Goal: Transaction & Acquisition: Purchase product/service

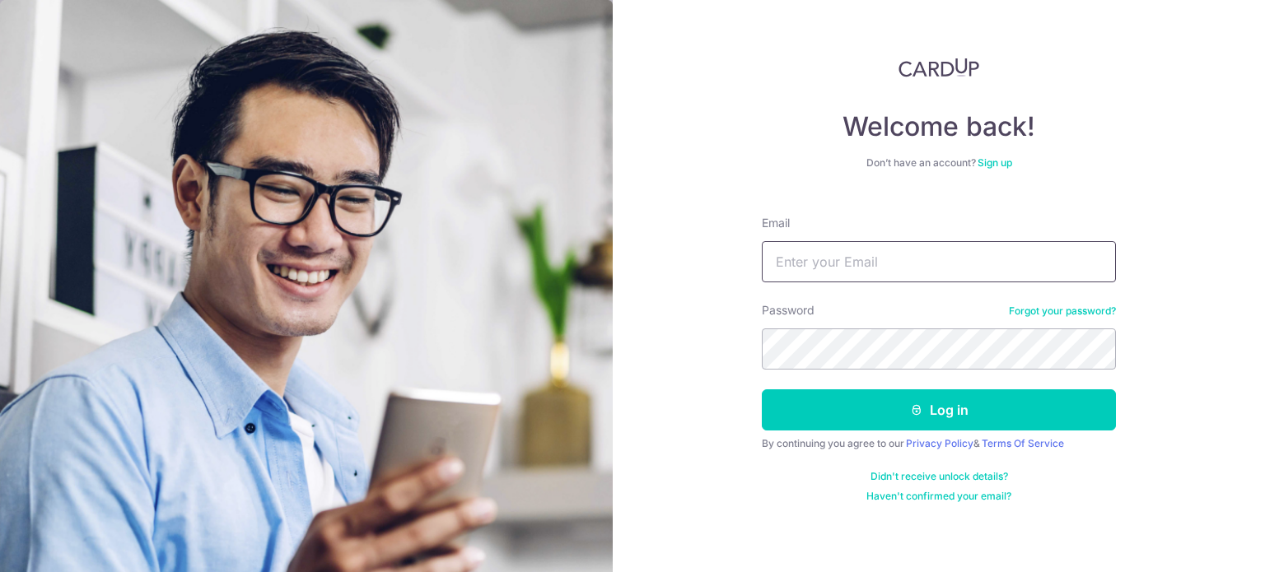
click at [820, 257] on input "Email" at bounding box center [939, 261] width 354 height 41
type input "[EMAIL_ADDRESS][DOMAIN_NAME]"
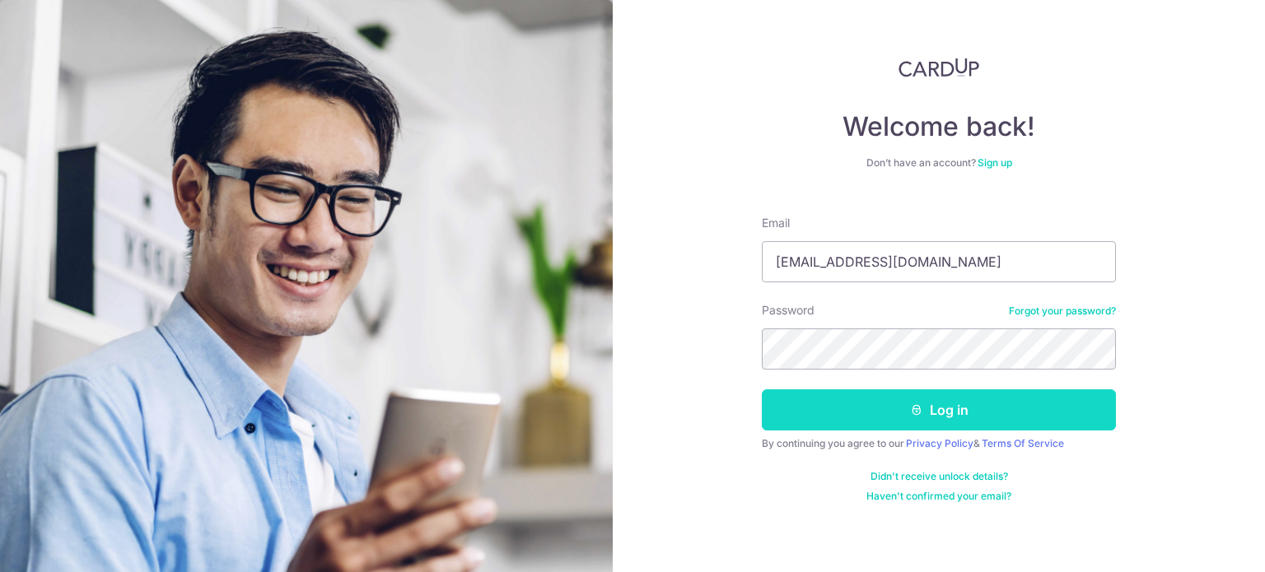
click at [952, 428] on button "Log in" at bounding box center [939, 410] width 354 height 41
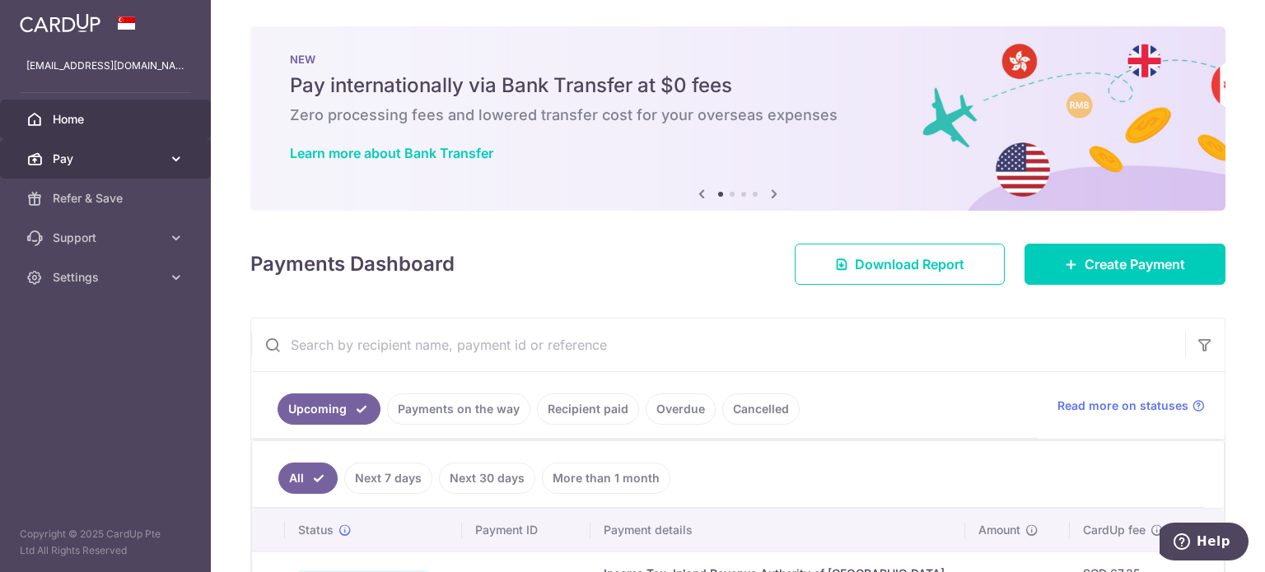
click at [138, 159] on span "Pay" at bounding box center [107, 159] width 109 height 16
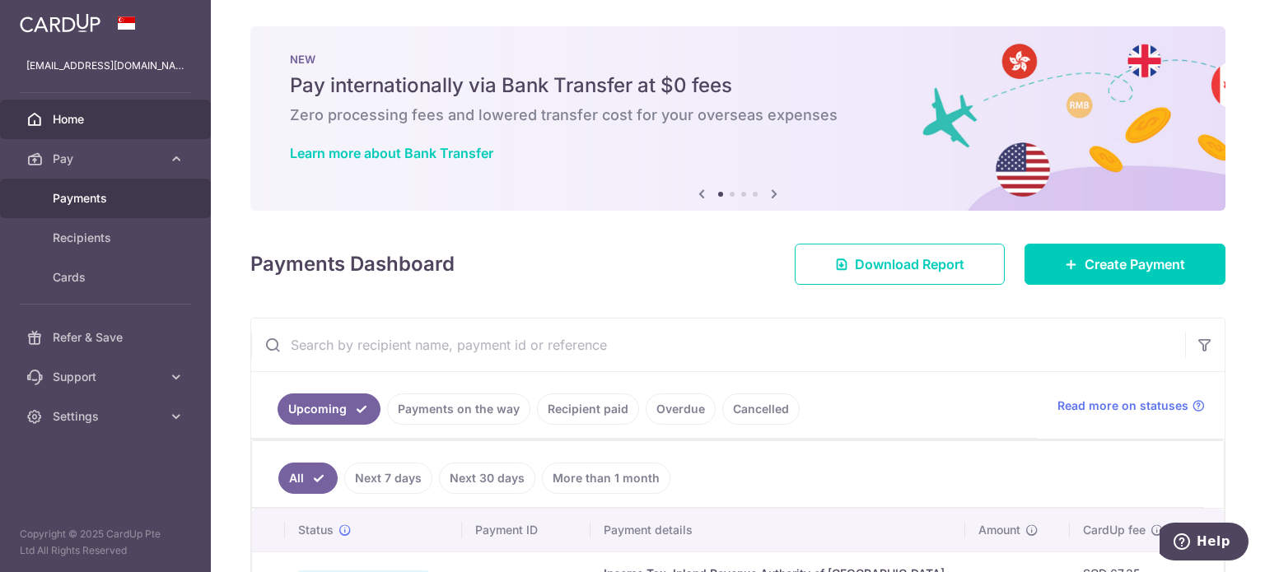
click at [128, 197] on span "Payments" at bounding box center [107, 198] width 109 height 16
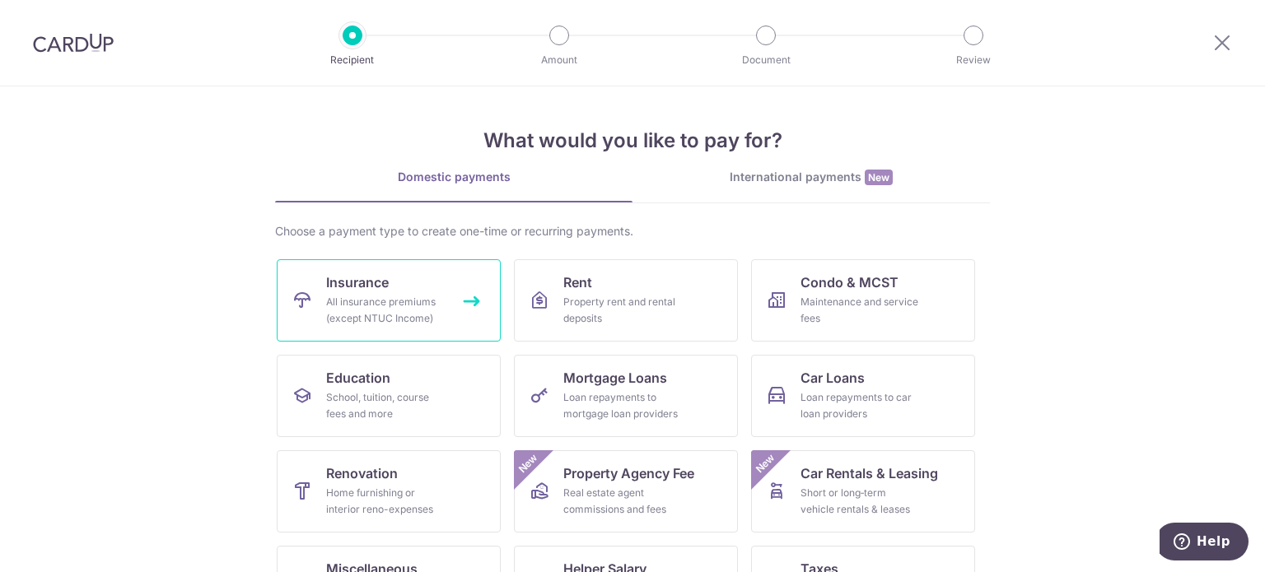
click at [356, 289] on span "Insurance" at bounding box center [357, 283] width 63 height 20
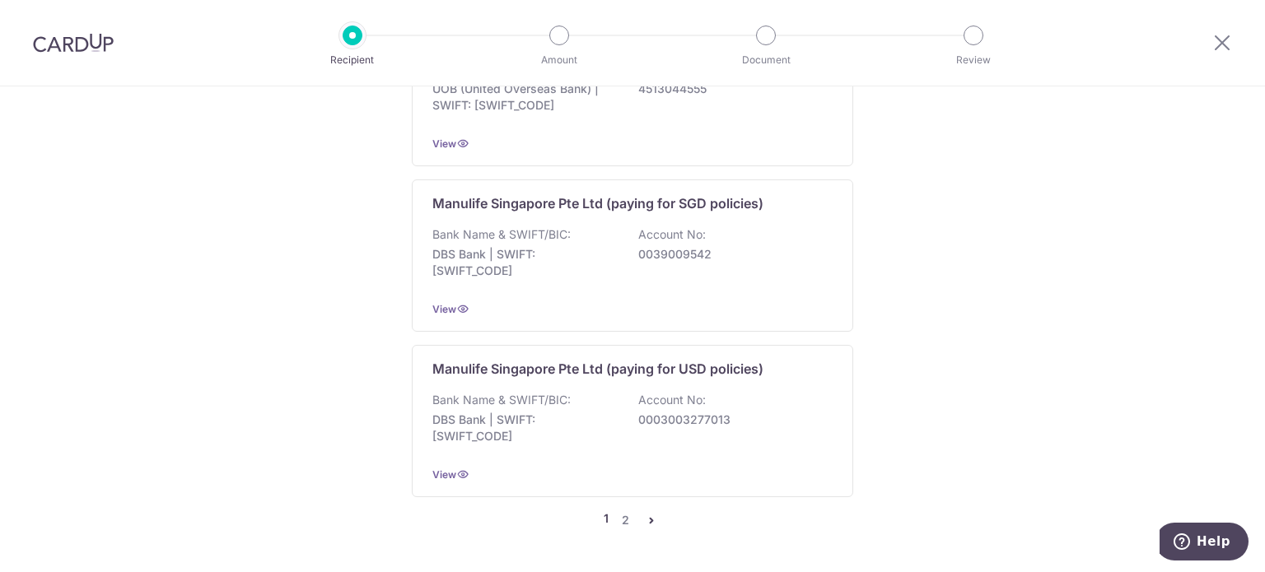
scroll to position [2218, 0]
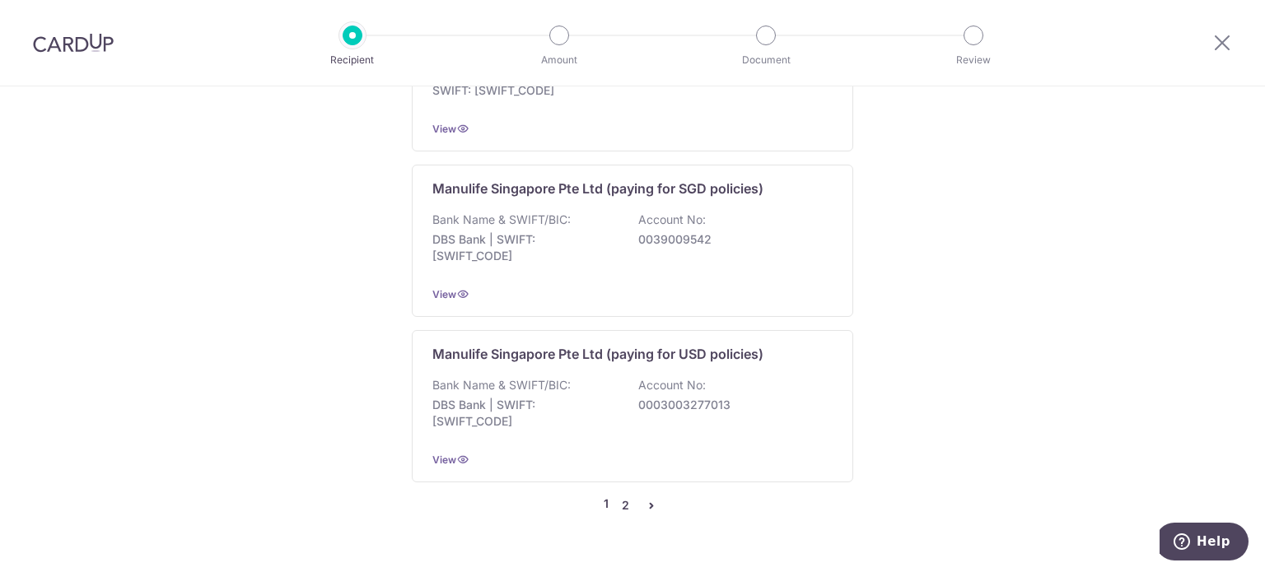
click at [620, 496] on link "2" at bounding box center [625, 506] width 20 height 20
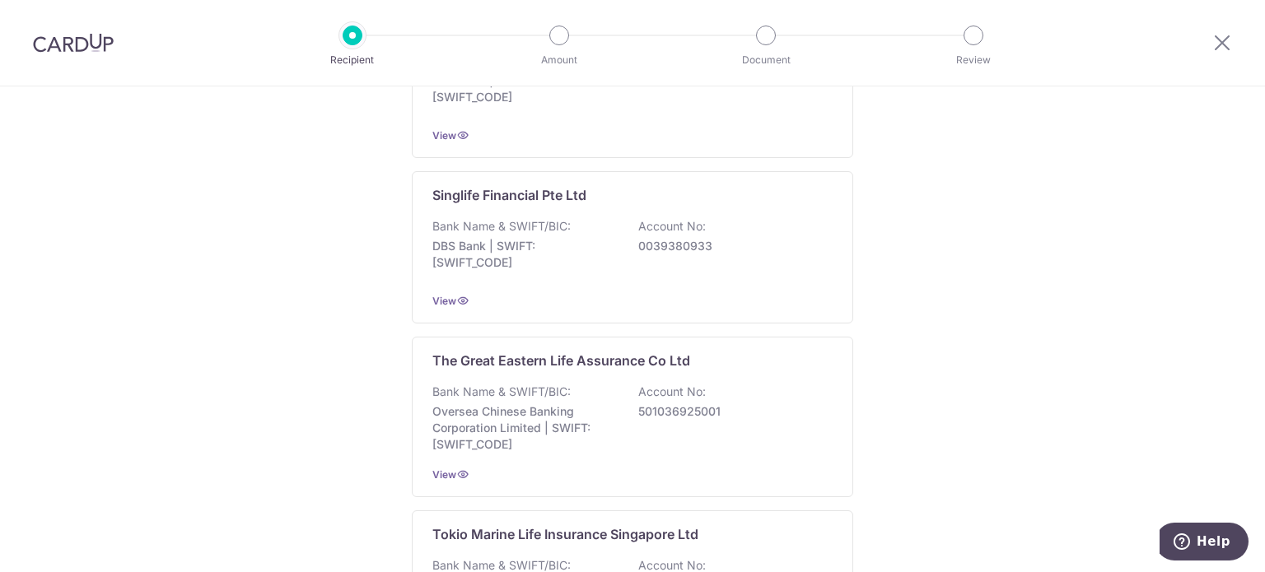
scroll to position [2059, 0]
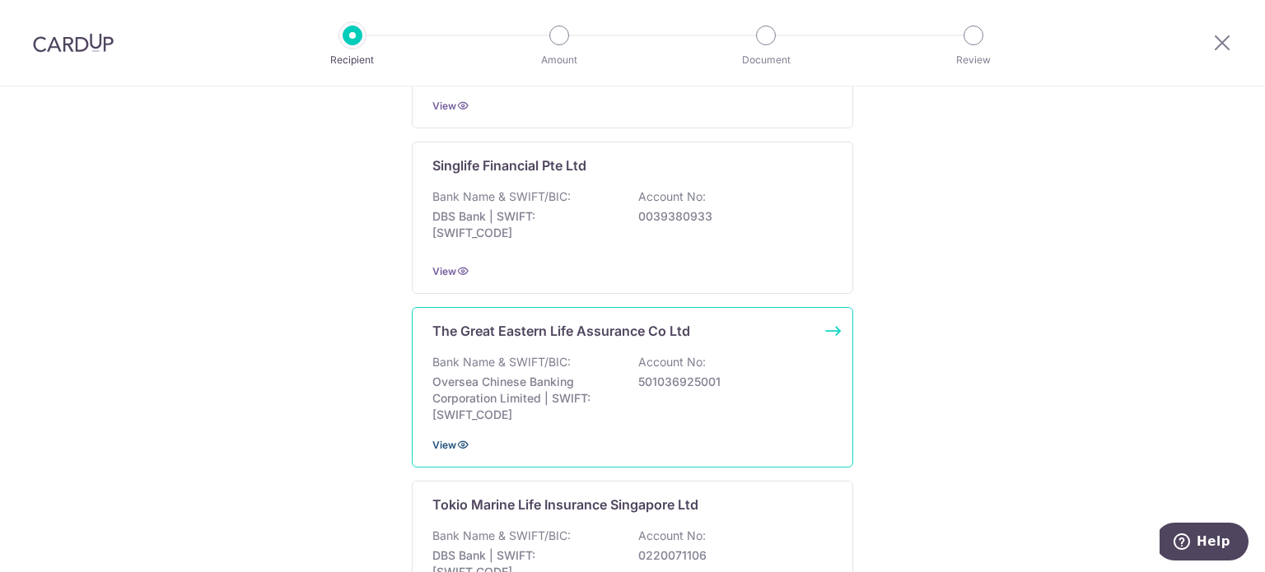
click at [456, 438] on icon at bounding box center [462, 444] width 13 height 13
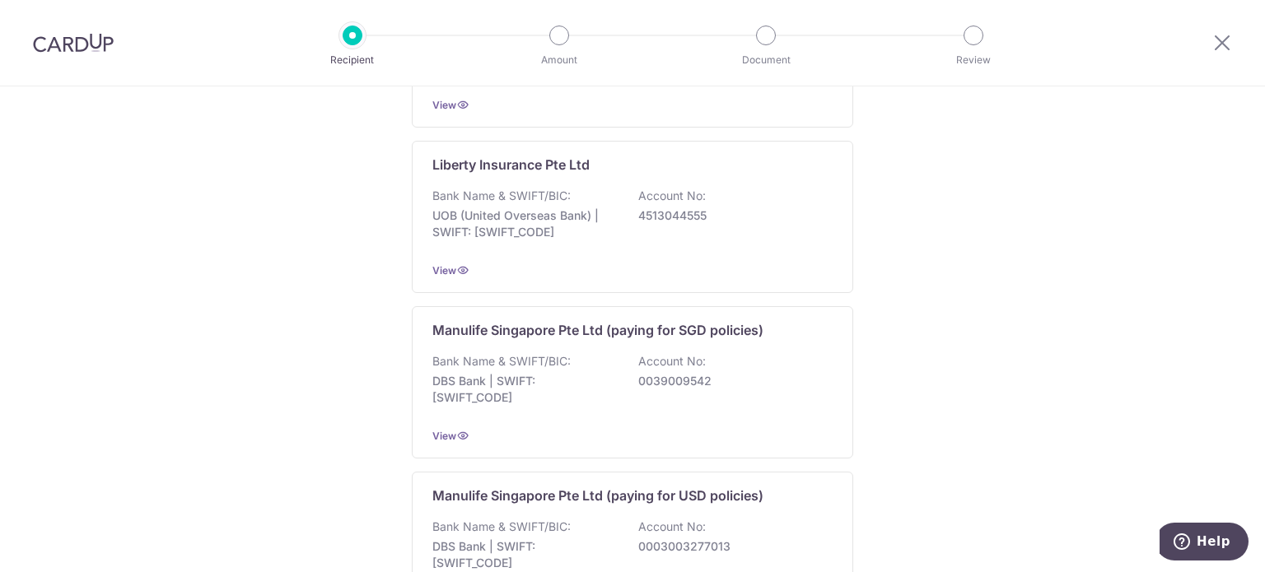
scroll to position [2218, 0]
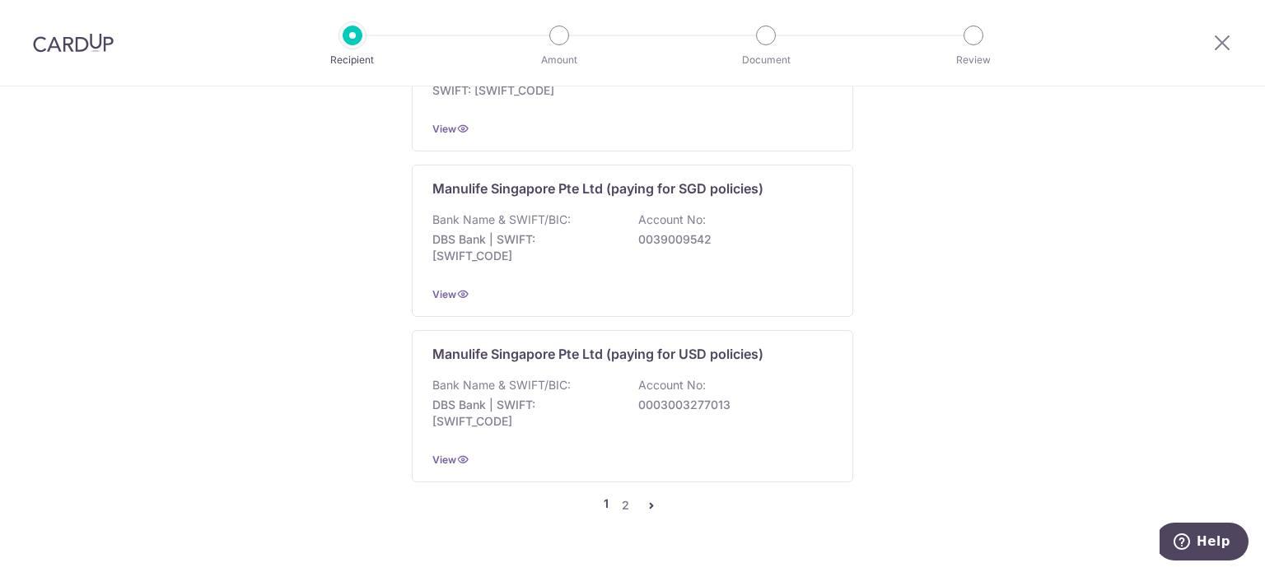
click at [645, 499] on icon "pager" at bounding box center [651, 505] width 13 height 13
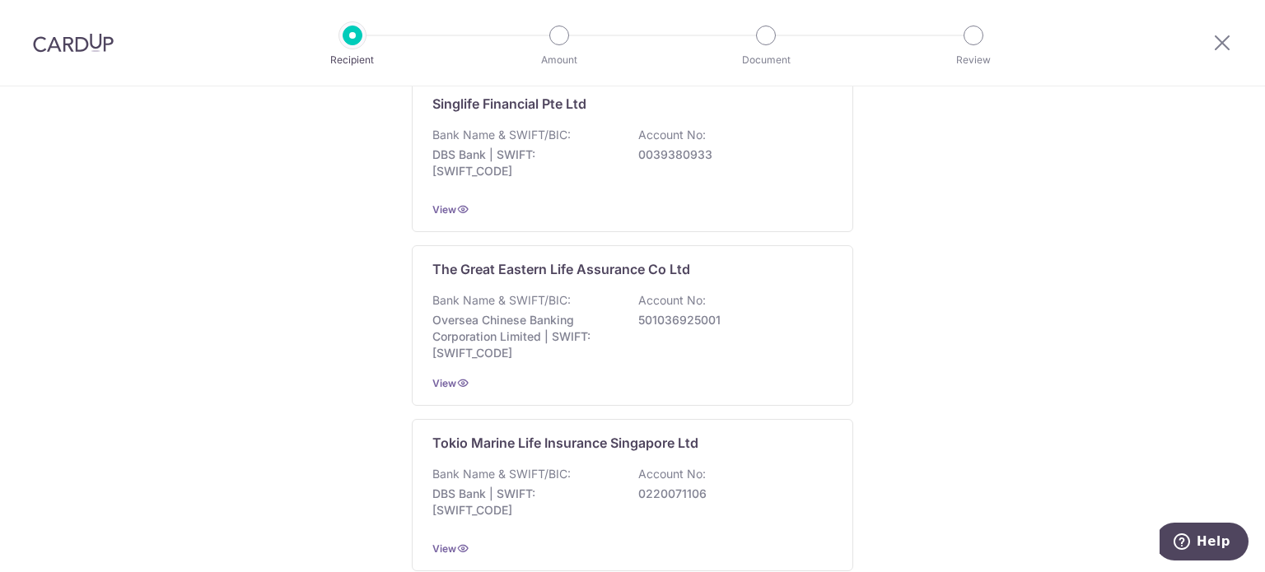
scroll to position [2142, 0]
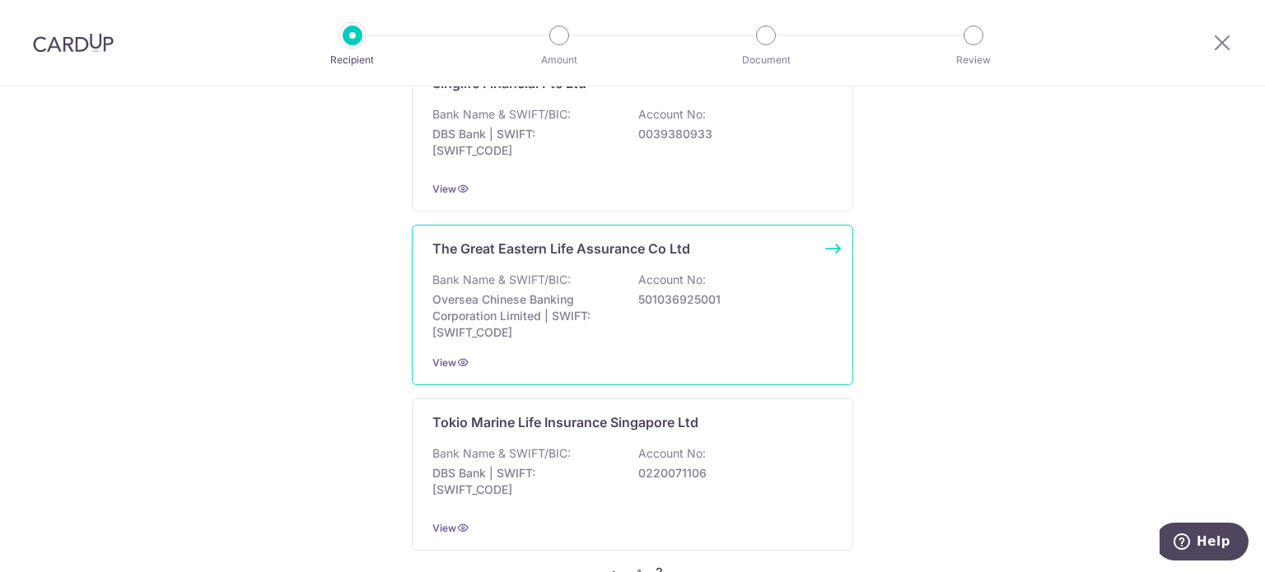
click at [584, 292] on p "Oversea Chinese Banking Corporation Limited | SWIFT: OCBCSGSGXXX" at bounding box center [524, 316] width 185 height 49
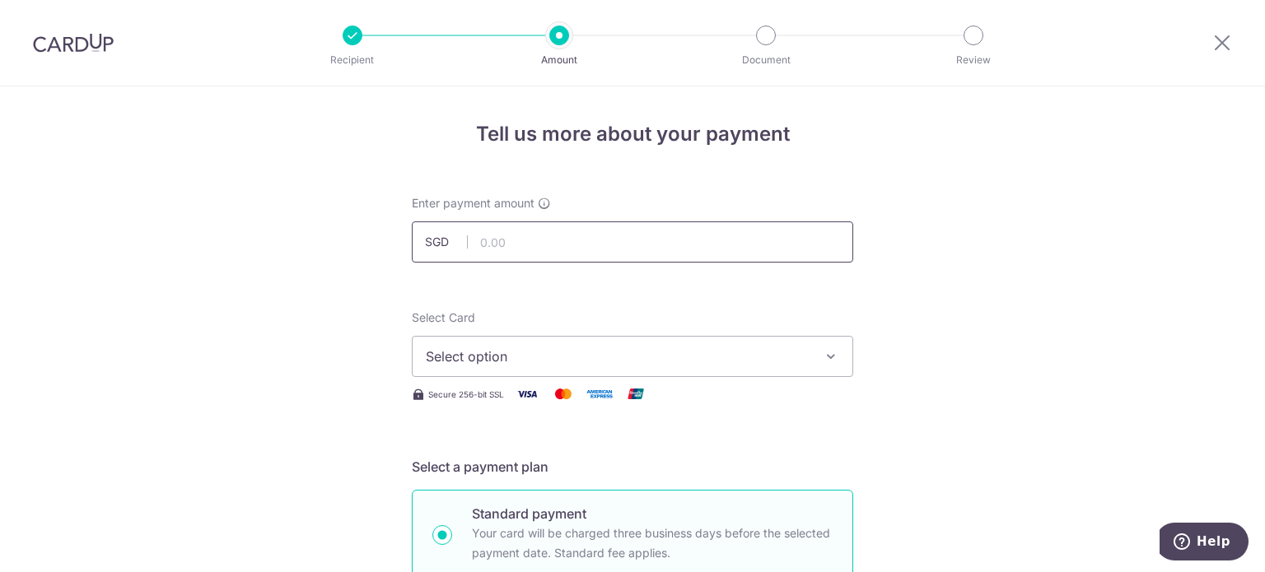
click at [579, 246] on input "text" at bounding box center [633, 242] width 442 height 41
type input "582.18"
click at [652, 348] on span "Select option" at bounding box center [618, 357] width 384 height 20
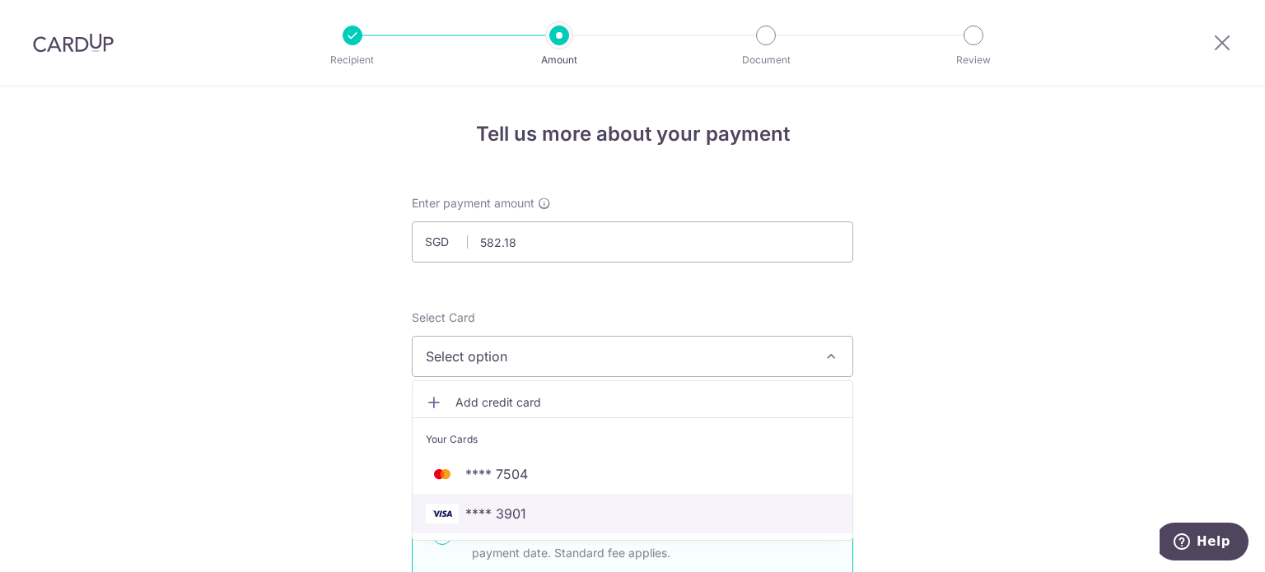
drag, startPoint x: 513, startPoint y: 507, endPoint x: 567, endPoint y: 455, distance: 75.1
click at [513, 507] on span "**** 3901" at bounding box center [495, 514] width 61 height 20
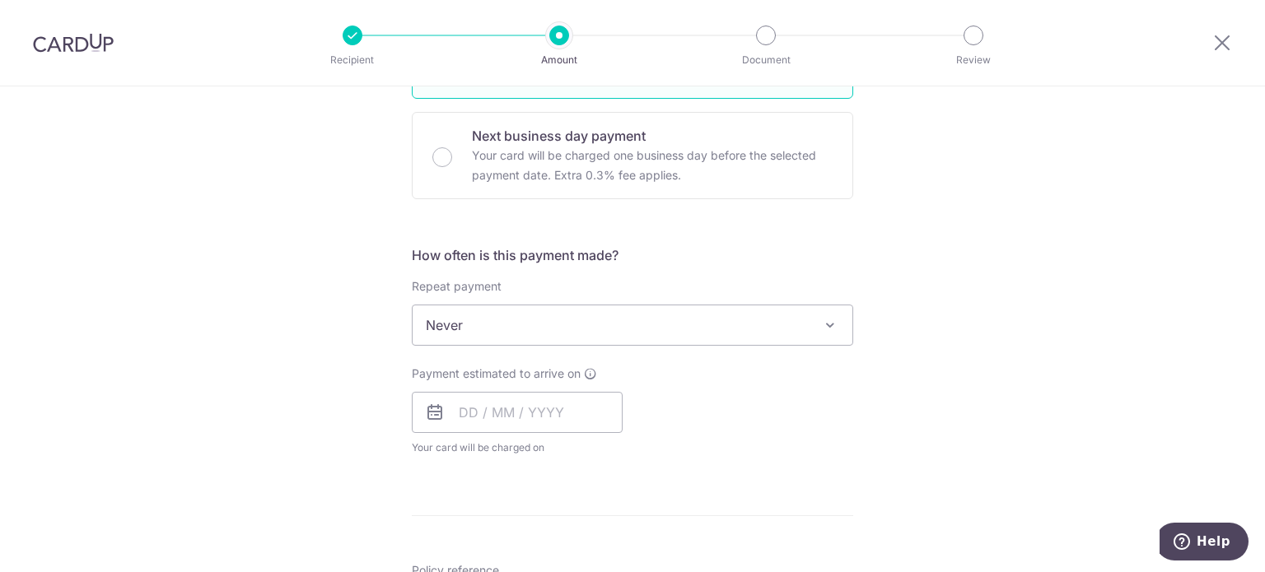
scroll to position [494, 0]
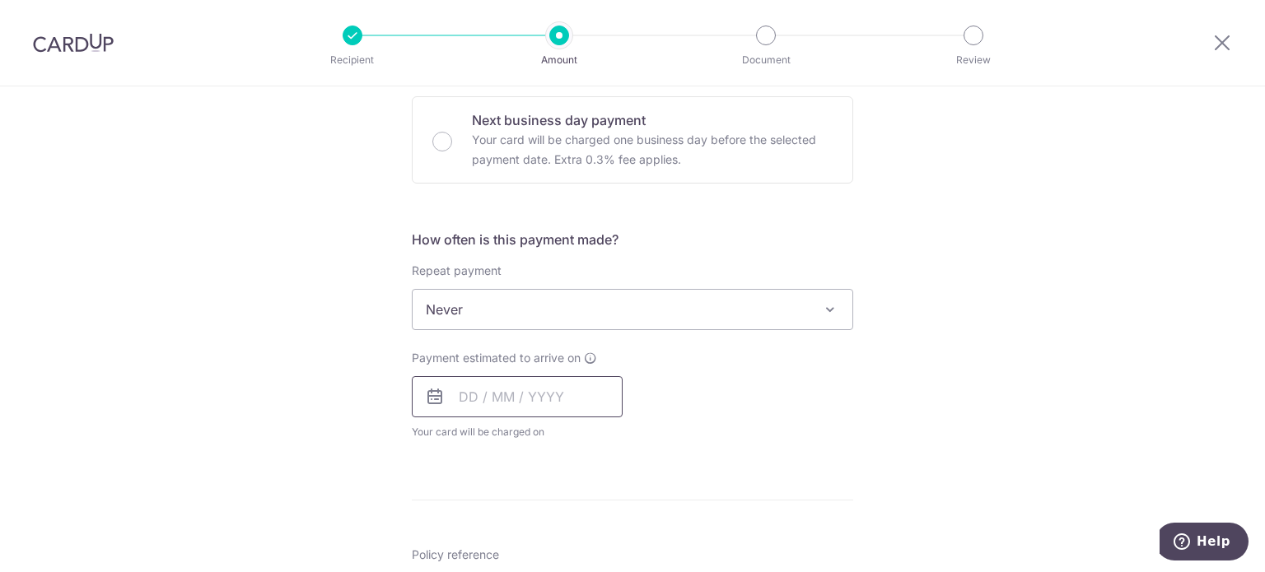
click at [507, 395] on input "text" at bounding box center [517, 396] width 211 height 41
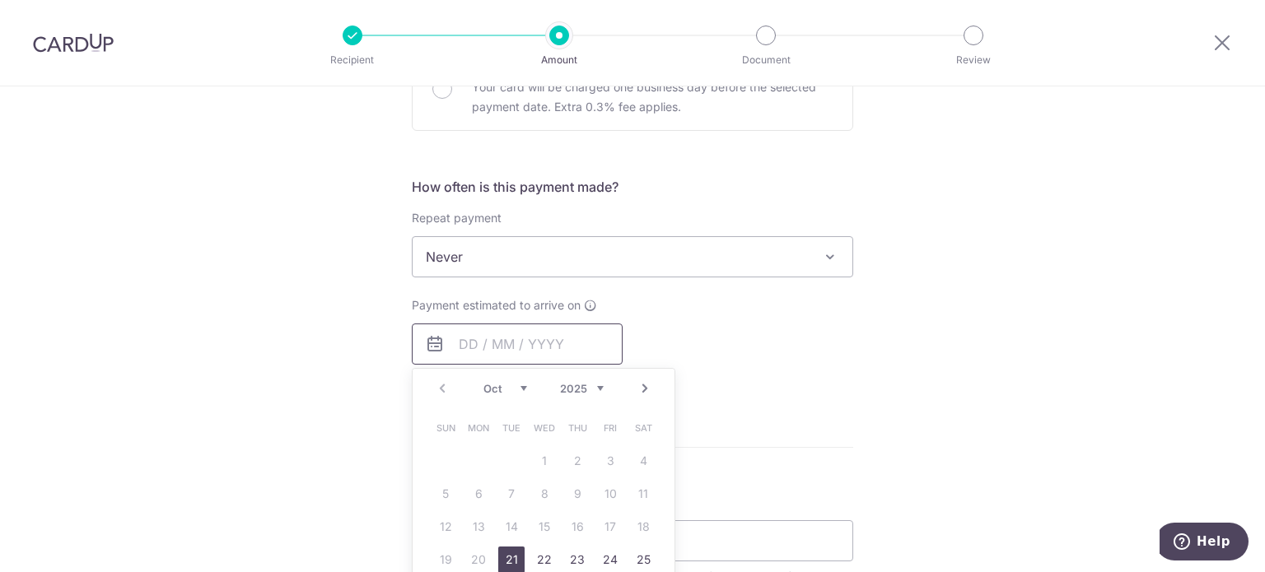
scroll to position [577, 0]
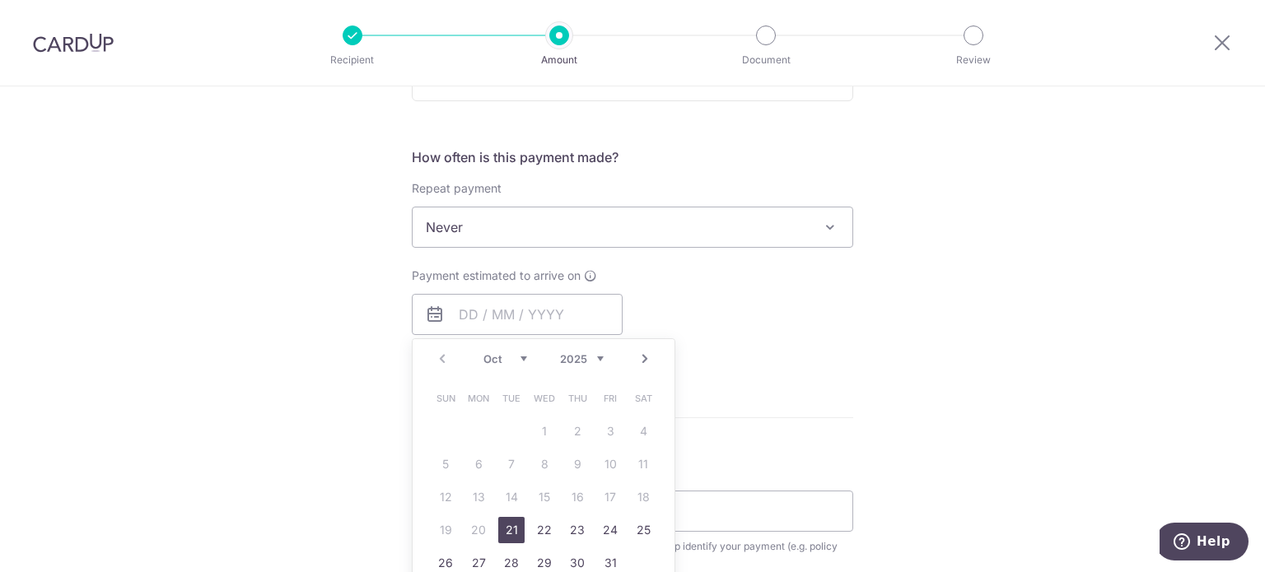
click at [504, 520] on link "21" at bounding box center [511, 530] width 26 height 26
type input "[DATE]"
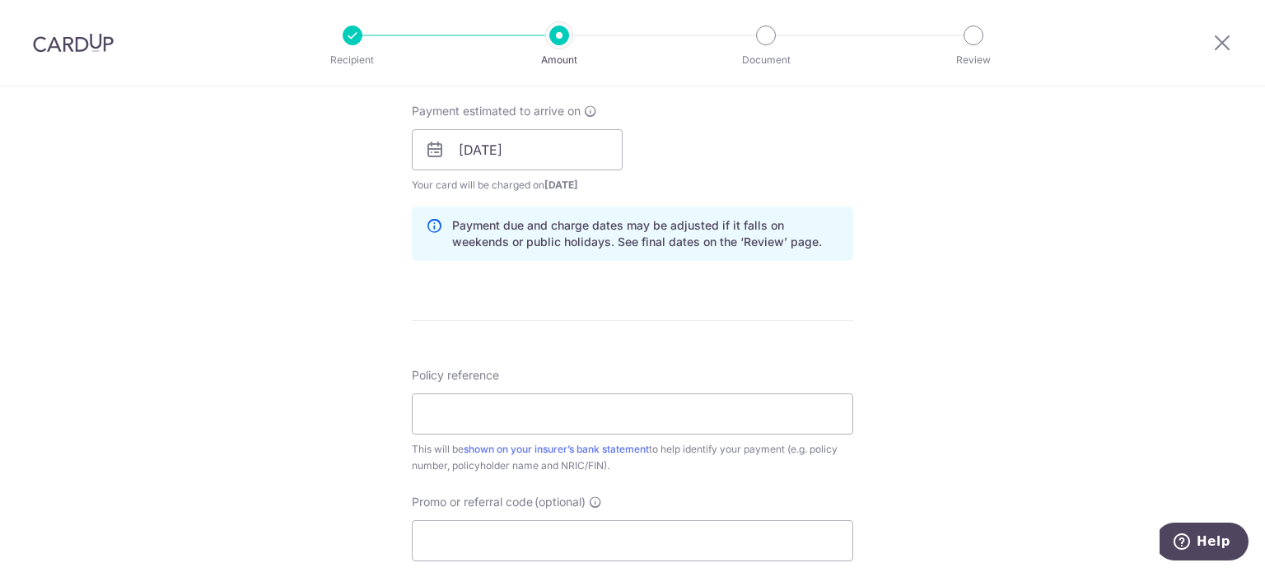
scroll to position [824, 0]
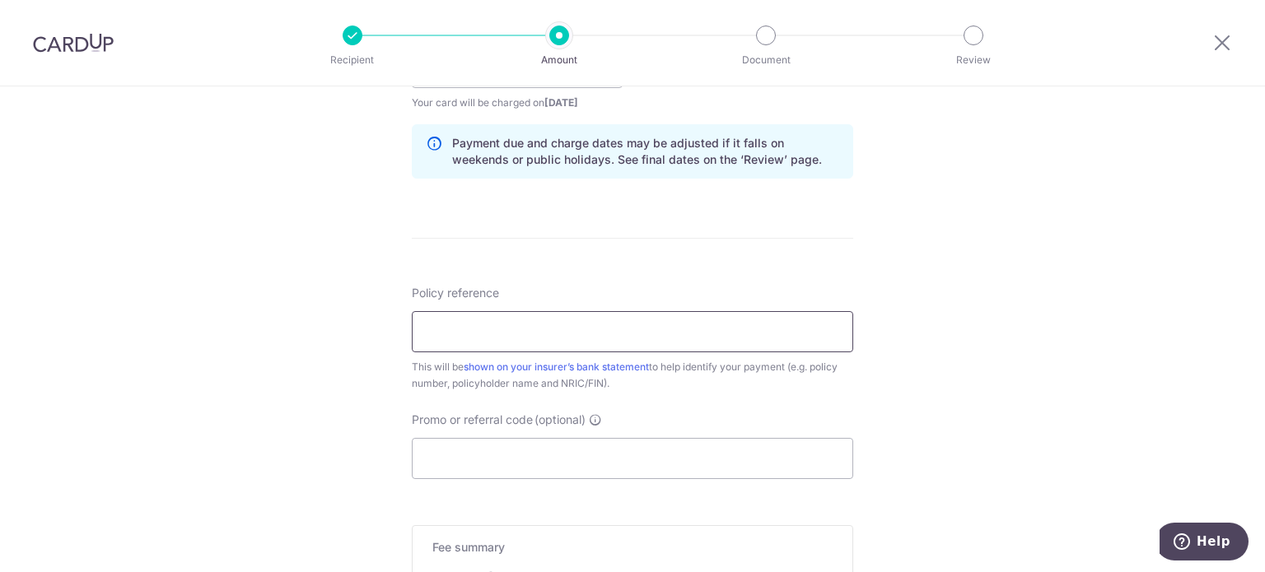
click at [521, 331] on input "Policy reference" at bounding box center [633, 331] width 442 height 41
type input "0085508868"
click at [495, 458] on input "Promo or referral code (optional)" at bounding box center [633, 458] width 442 height 41
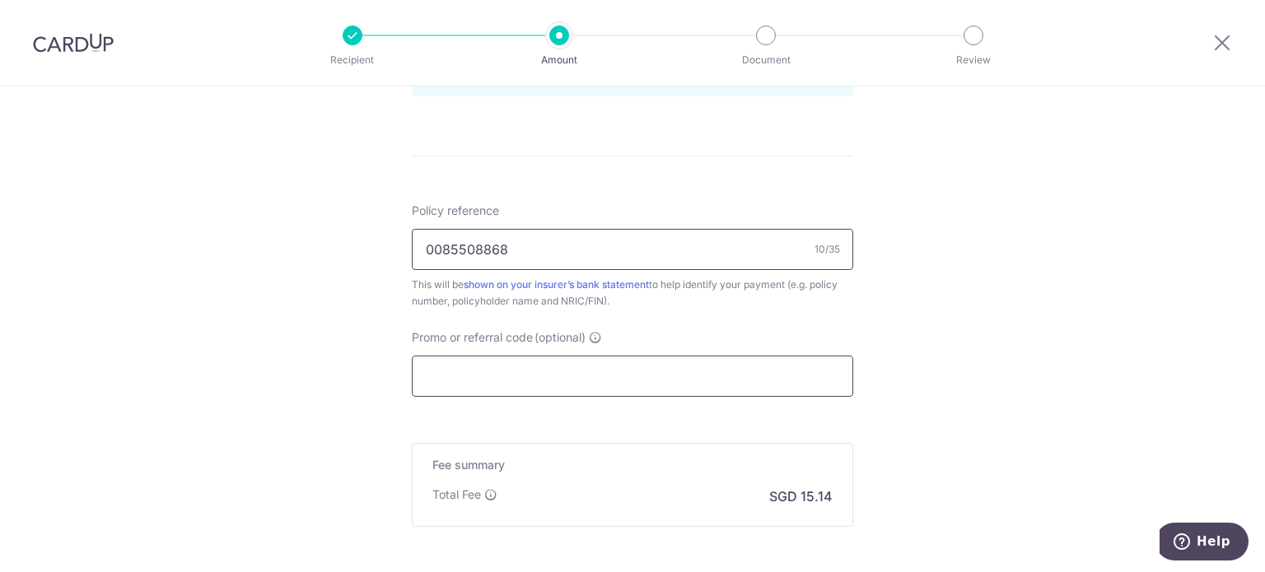
scroll to position [577, 0]
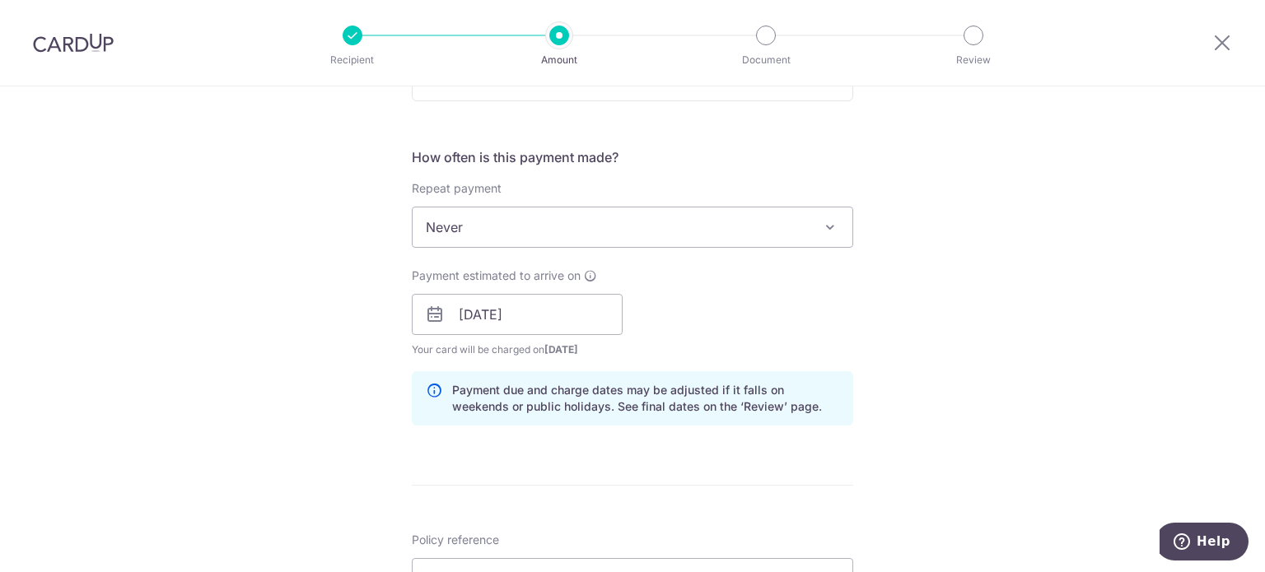
click at [90, 35] on img at bounding box center [73, 43] width 81 height 20
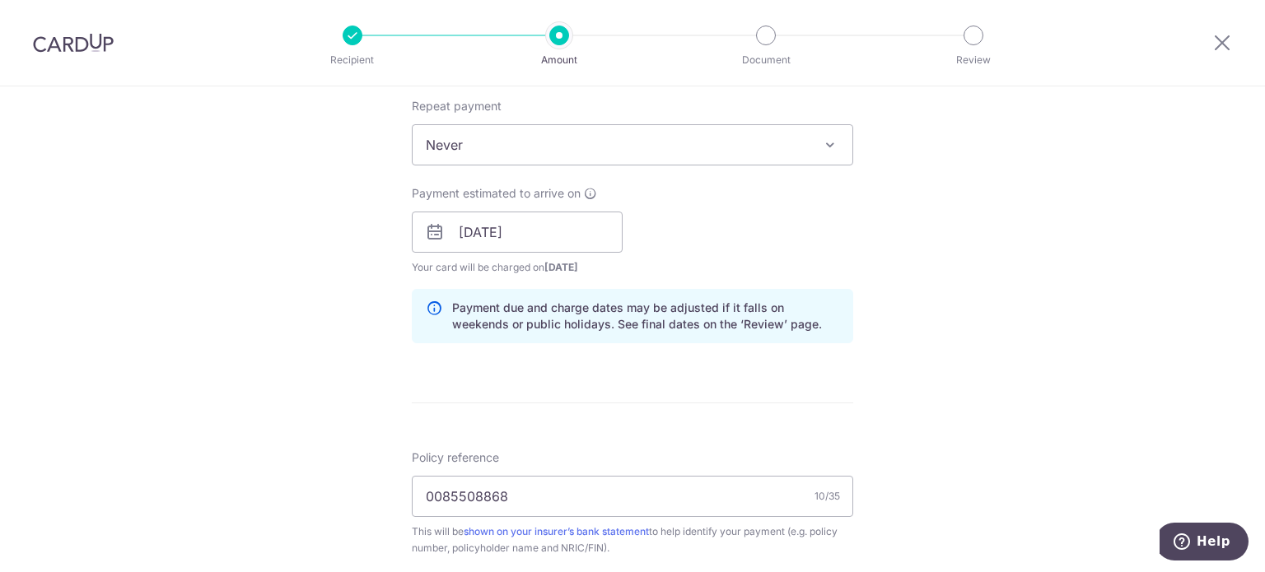
scroll to position [824, 0]
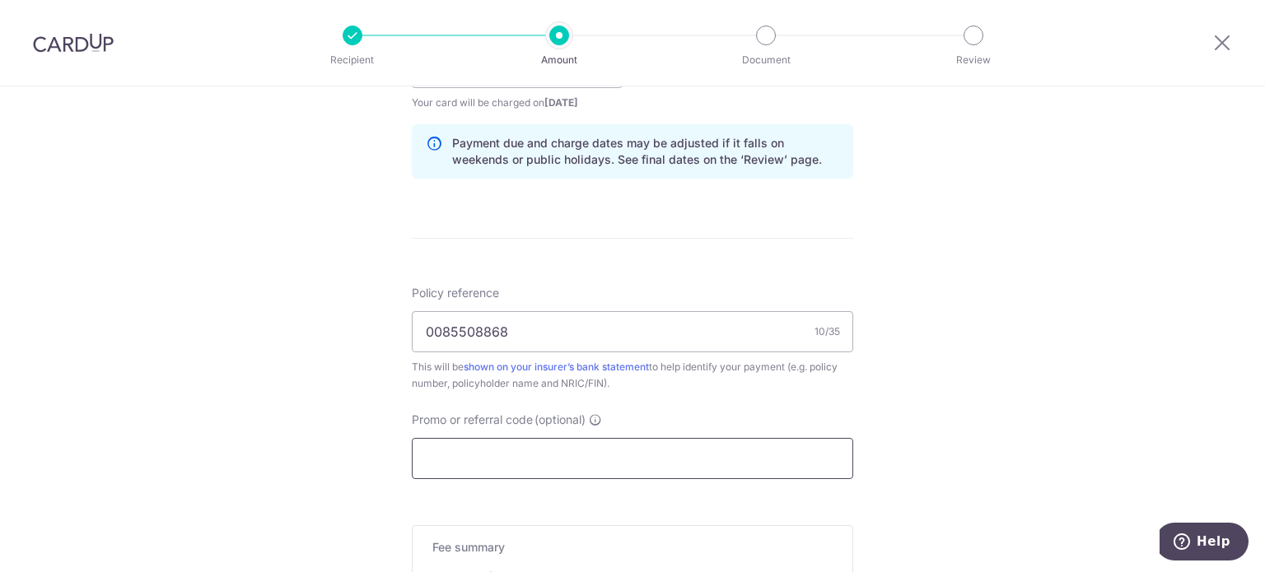
click at [478, 445] on input "Promo or referral code (optional)" at bounding box center [633, 458] width 442 height 41
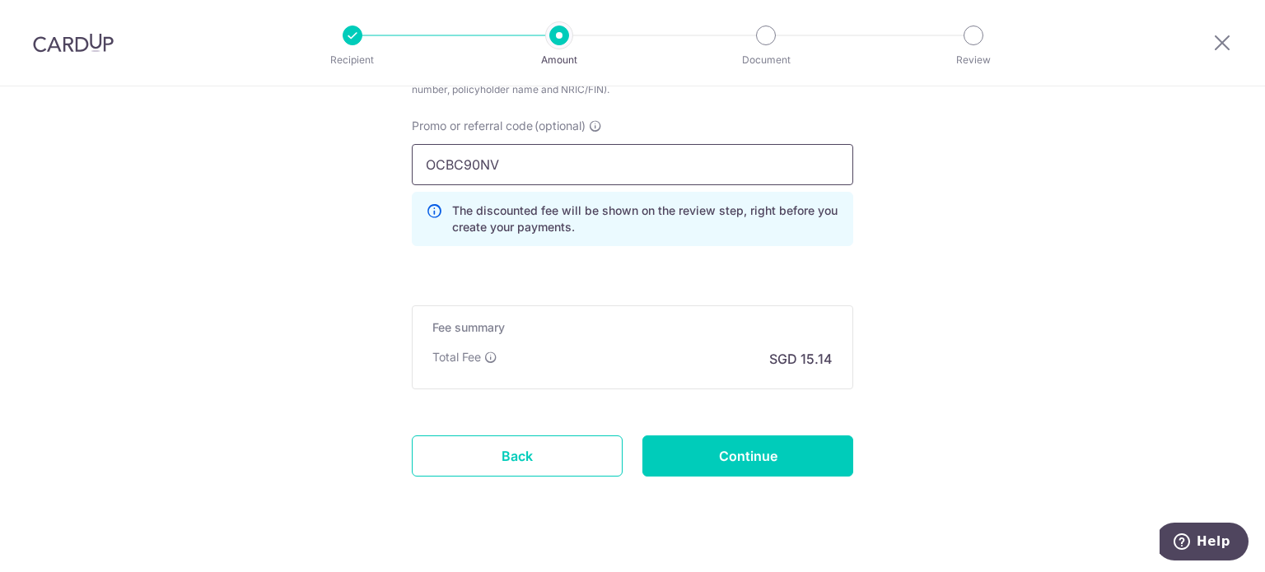
scroll to position [1143, 0]
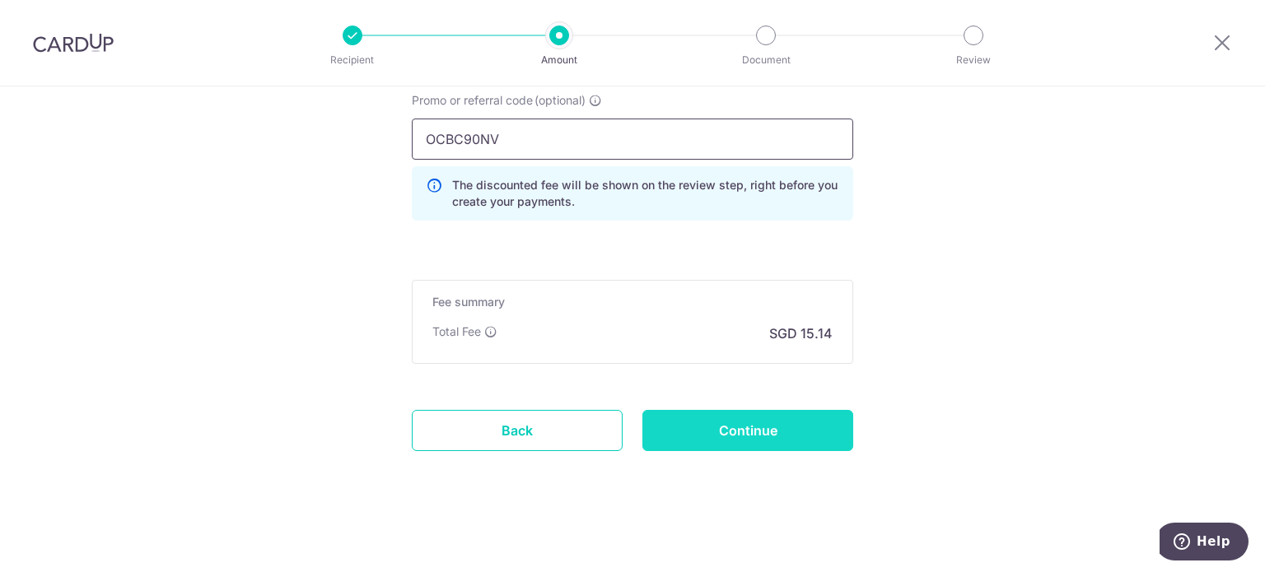
type input "OCBC90NV"
click at [725, 429] on input "Continue" at bounding box center [747, 430] width 211 height 41
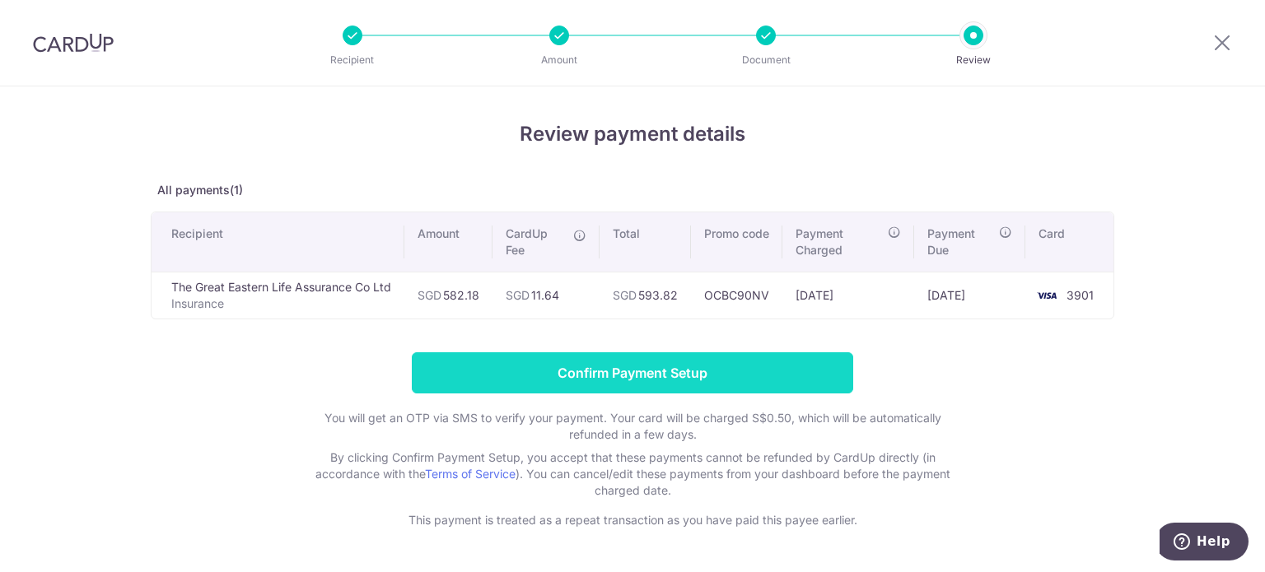
click at [642, 377] on input "Confirm Payment Setup" at bounding box center [633, 373] width 442 height 41
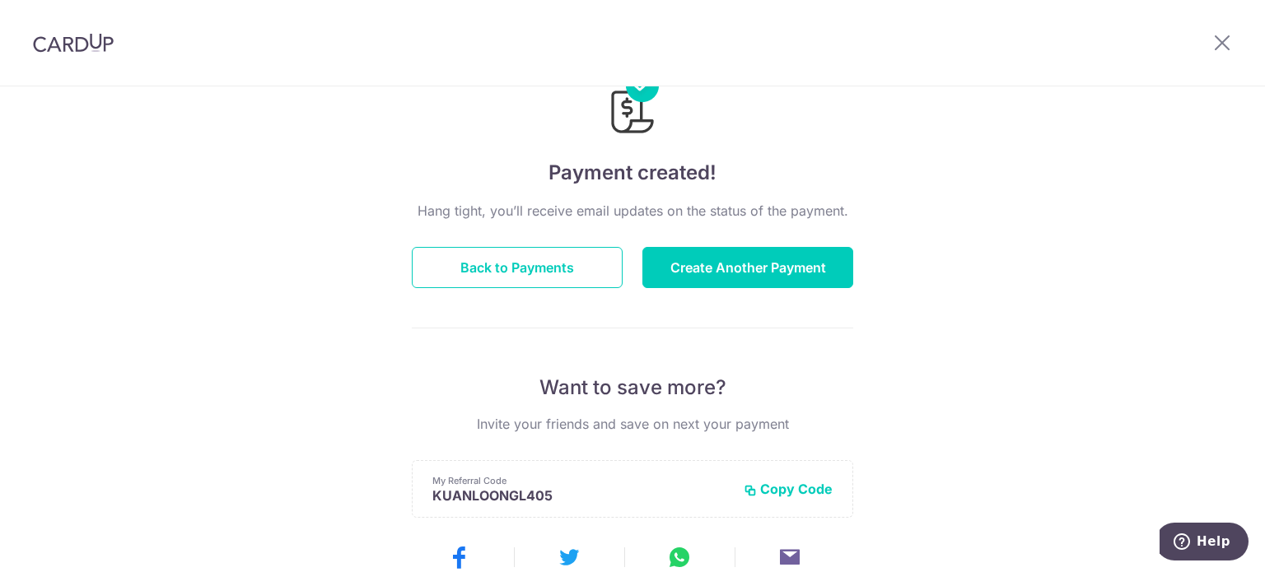
scroll to position [165, 0]
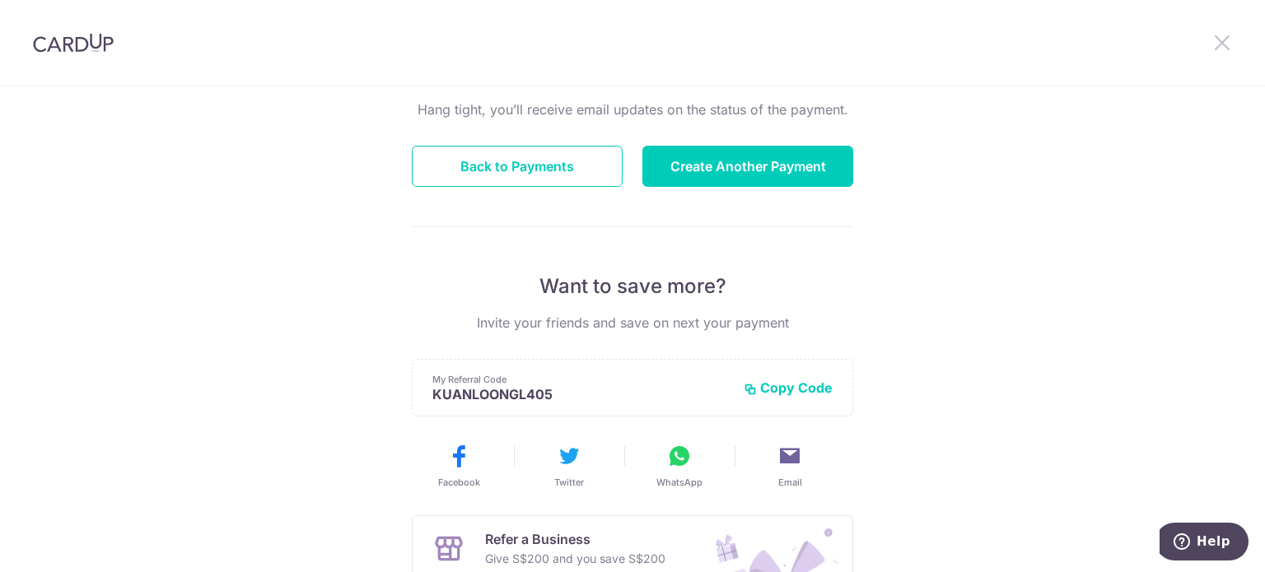
click at [1222, 39] on icon at bounding box center [1222, 42] width 20 height 21
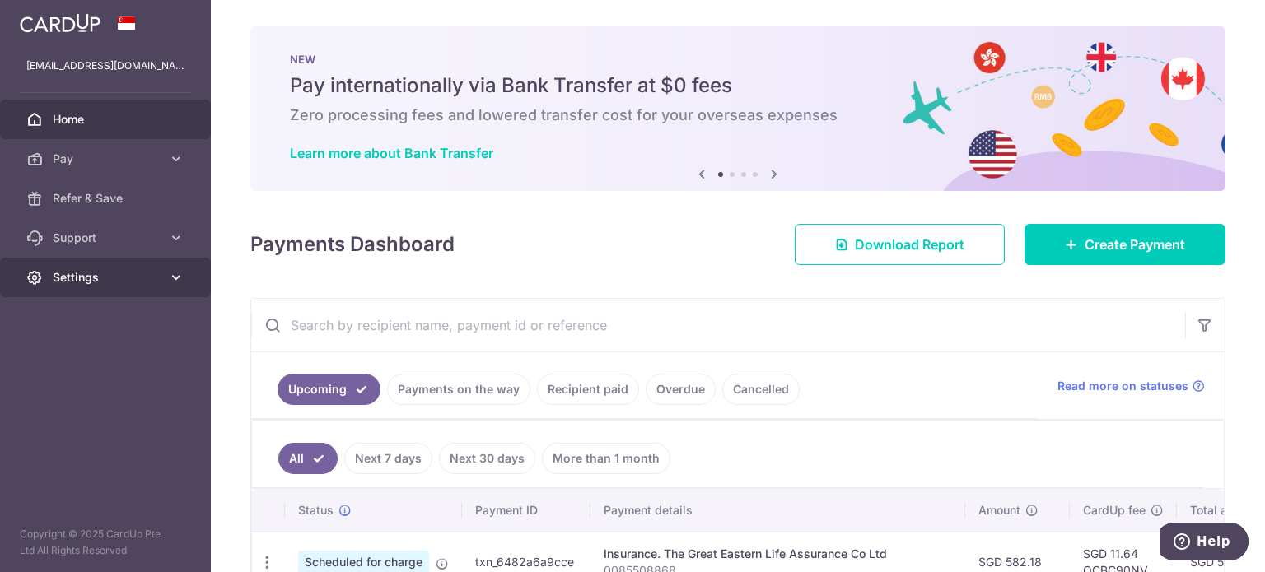
click at [136, 281] on span "Settings" at bounding box center [107, 277] width 109 height 16
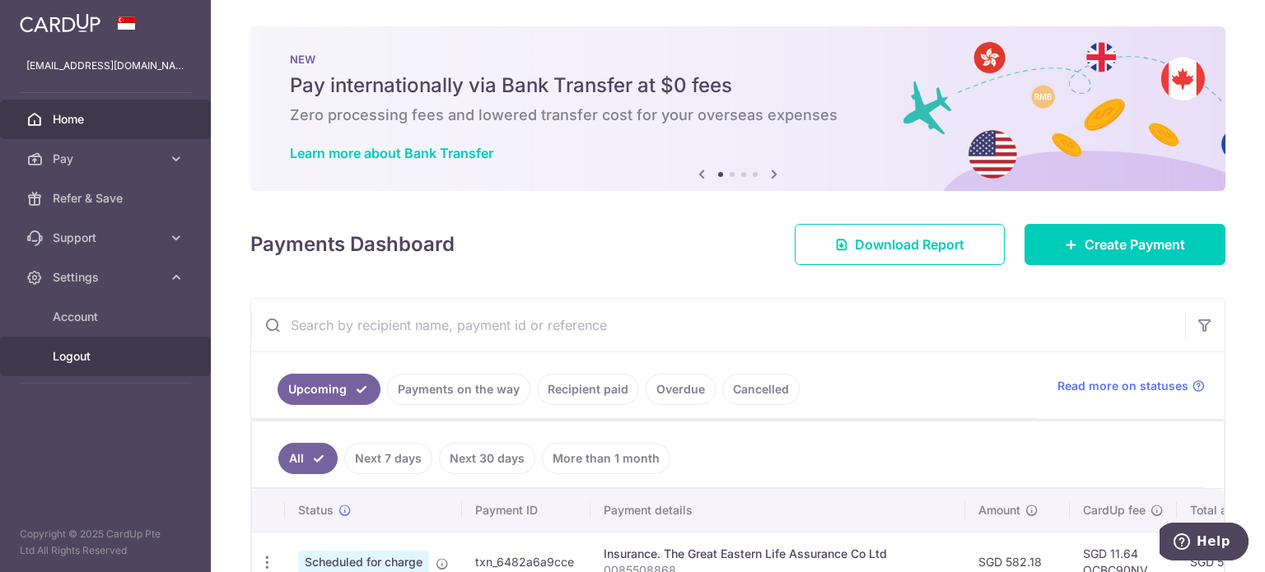
click at [82, 353] on span "Logout" at bounding box center [107, 356] width 109 height 16
